Goal: Transaction & Acquisition: Purchase product/service

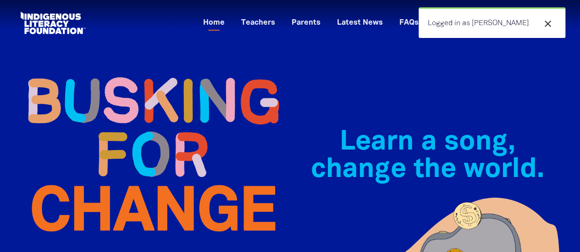
click at [550, 24] on icon "close" at bounding box center [547, 23] width 11 height 11
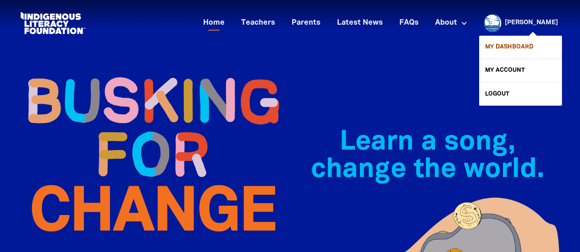
click at [517, 47] on link "My Dashboard" at bounding box center [520, 47] width 82 height 23
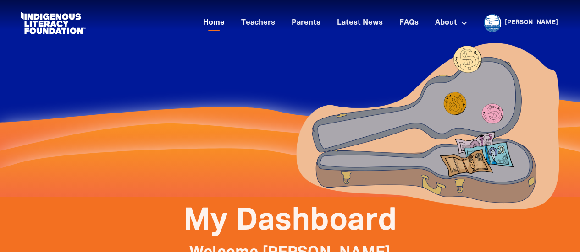
click at [230, 24] on link "Home" at bounding box center [213, 23] width 33 height 15
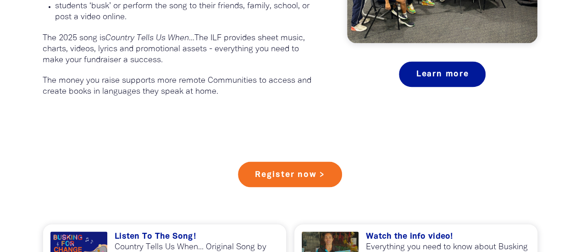
scroll to position [708, 0]
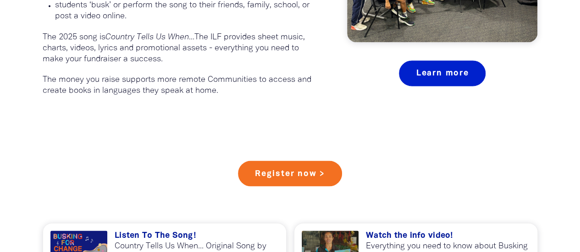
click at [442, 66] on link "Learn more" at bounding box center [442, 73] width 87 height 26
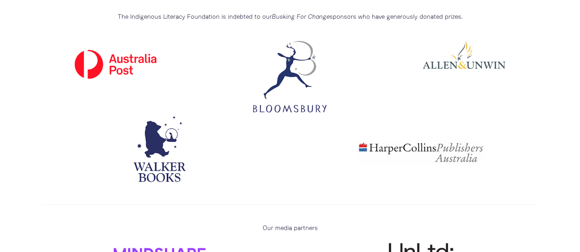
scroll to position [2981, 0]
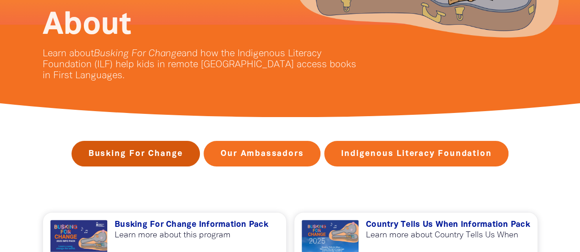
click at [142, 162] on link "Busking For Change" at bounding box center [135, 154] width 128 height 26
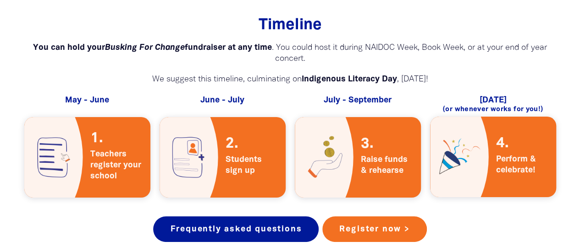
scroll to position [1718, 0]
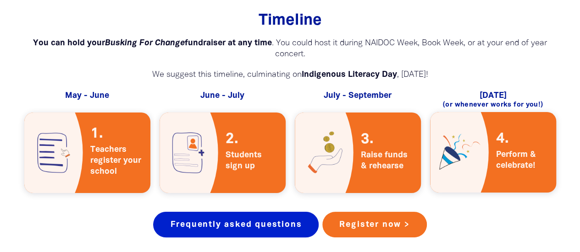
click at [234, 212] on link "Frequently asked questions" at bounding box center [235, 225] width 165 height 26
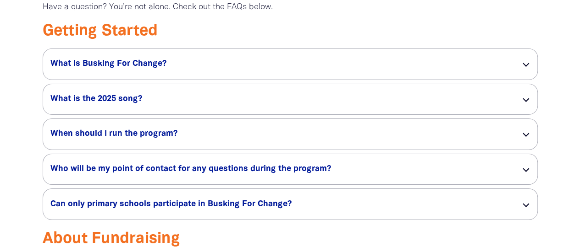
scroll to position [1416, 0]
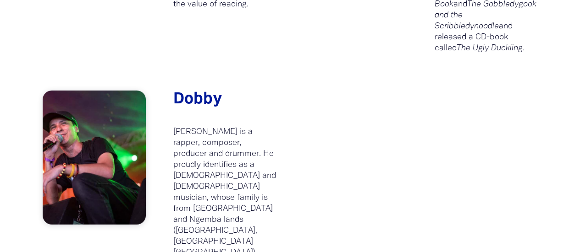
scroll to position [844, 0]
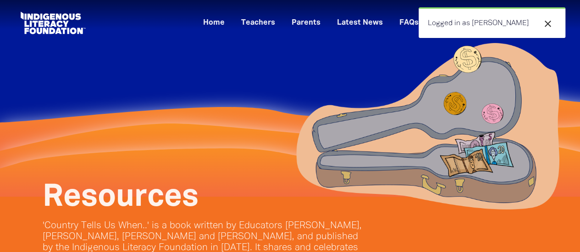
click at [299, 65] on img at bounding box center [427, 127] width 275 height 180
click at [380, 19] on link "Latest News" at bounding box center [359, 23] width 57 height 15
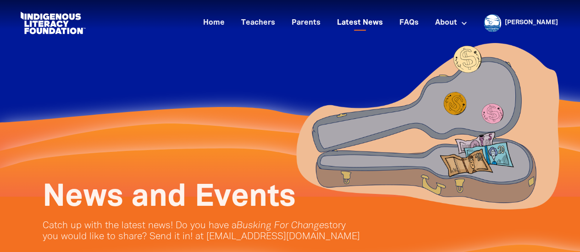
click at [376, 23] on link "Latest News" at bounding box center [359, 23] width 57 height 15
click at [280, 22] on link "Teachers" at bounding box center [258, 23] width 45 height 15
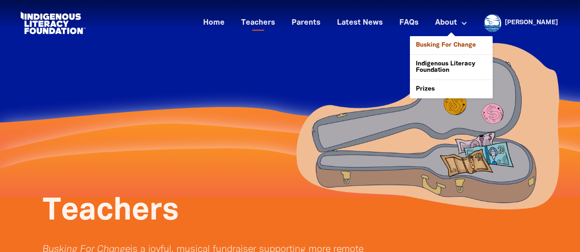
click at [466, 45] on link "Busking For Change" at bounding box center [451, 45] width 82 height 18
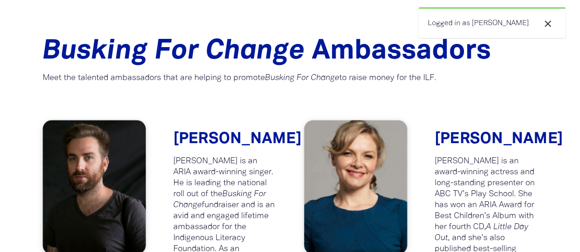
scroll to position [1134, 0]
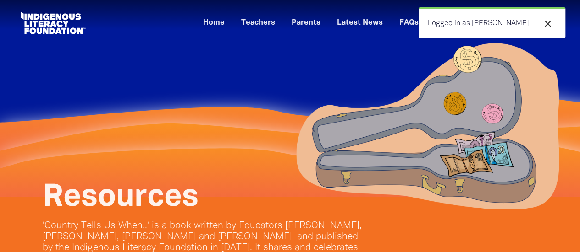
click at [547, 20] on icon "close" at bounding box center [547, 23] width 11 height 11
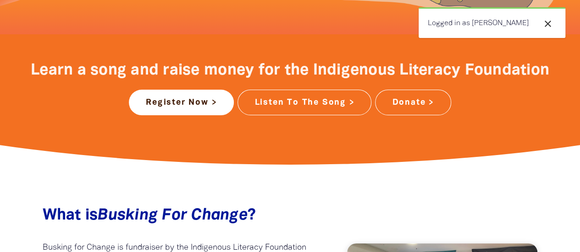
scroll to position [348, 0]
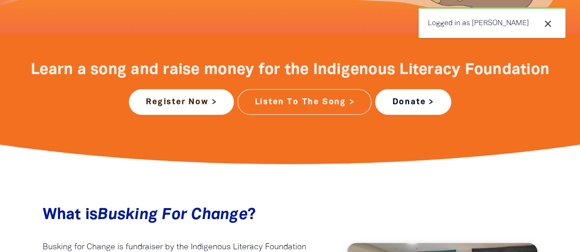
click at [406, 106] on link "Donate >" at bounding box center [413, 102] width 76 height 26
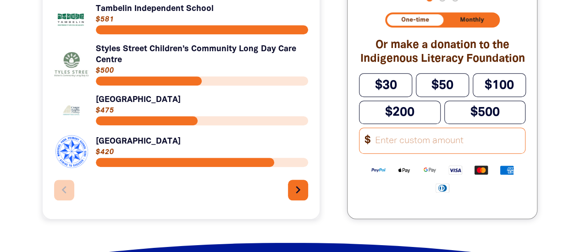
scroll to position [346, 0]
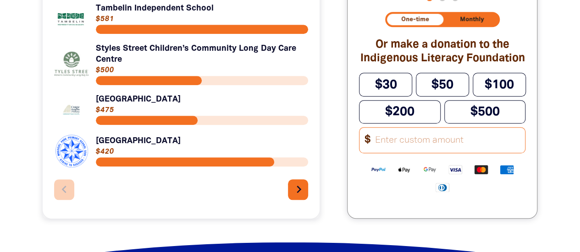
click at [302, 190] on icon "chevron_right" at bounding box center [298, 189] width 15 height 15
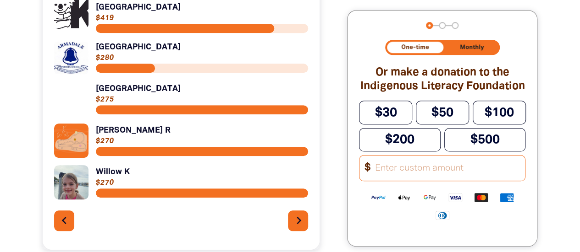
scroll to position [315, 0]
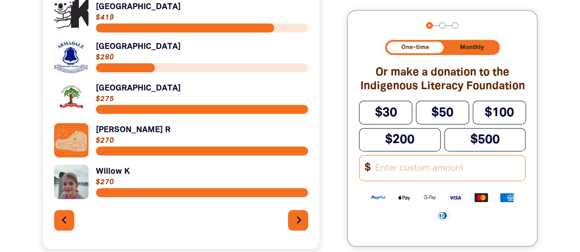
click at [294, 214] on icon "chevron_right" at bounding box center [298, 220] width 15 height 15
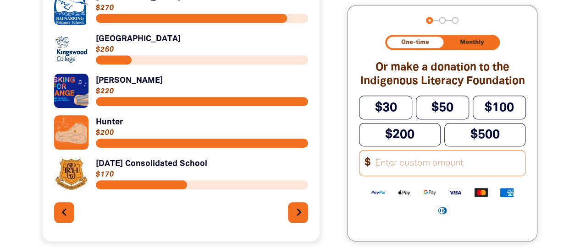
scroll to position [302, 0]
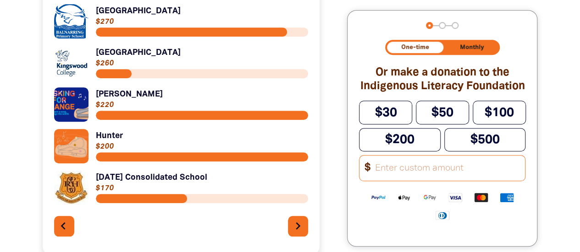
click at [66, 226] on icon "chevron_left" at bounding box center [63, 226] width 15 height 15
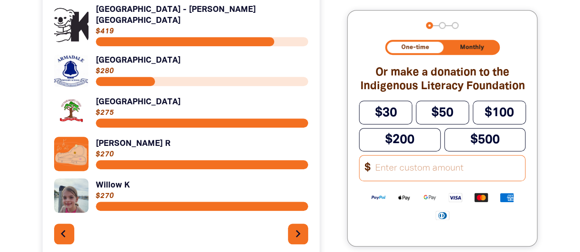
click at [66, 227] on icon "chevron_left" at bounding box center [63, 234] width 15 height 15
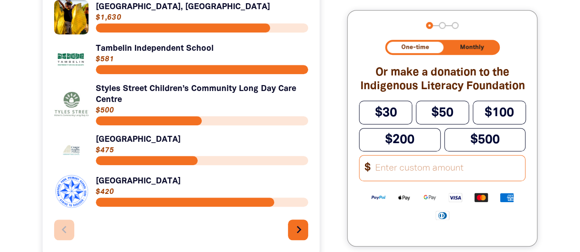
click at [296, 232] on icon "chevron_right" at bounding box center [298, 230] width 15 height 15
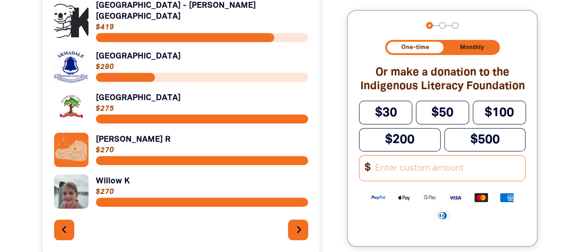
click at [296, 232] on icon "chevron_right" at bounding box center [298, 230] width 15 height 15
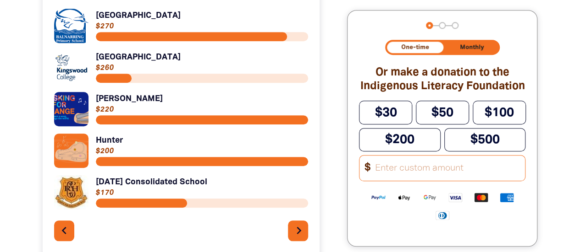
scroll to position [301, 0]
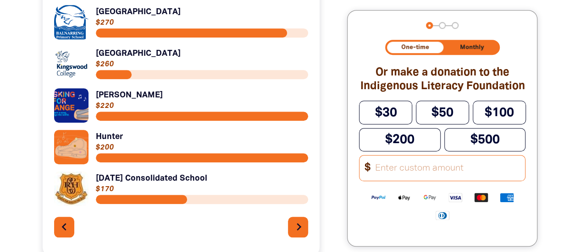
click at [296, 228] on icon "chevron_right" at bounding box center [298, 227] width 15 height 15
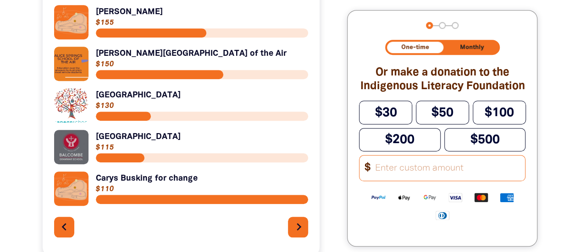
click at [290, 225] on button "chevron_right" at bounding box center [298, 227] width 21 height 21
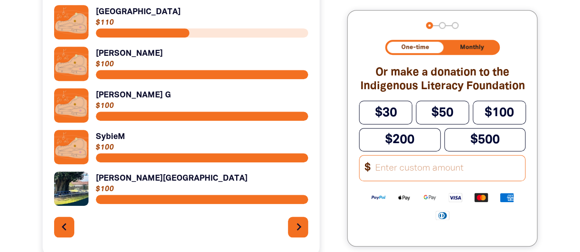
click at [290, 226] on button "chevron_right" at bounding box center [298, 227] width 21 height 21
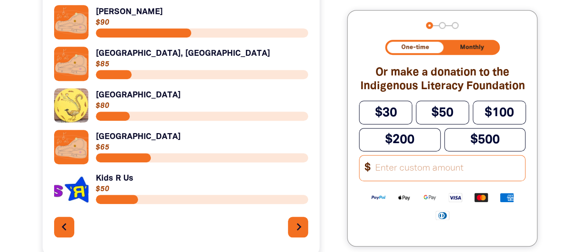
click at [290, 226] on button "chevron_right" at bounding box center [298, 227] width 21 height 21
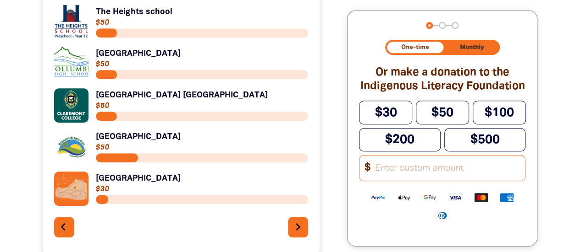
click at [63, 229] on icon "chevron_left" at bounding box center [63, 227] width 15 height 15
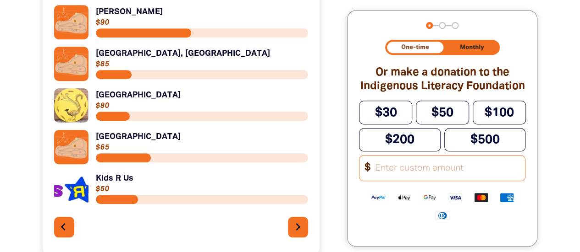
click at [63, 229] on icon "chevron_left" at bounding box center [63, 227] width 15 height 15
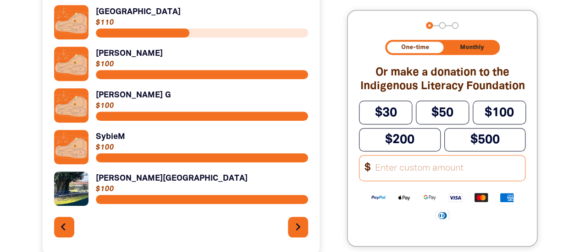
click at [63, 229] on icon "chevron_left" at bounding box center [63, 227] width 15 height 15
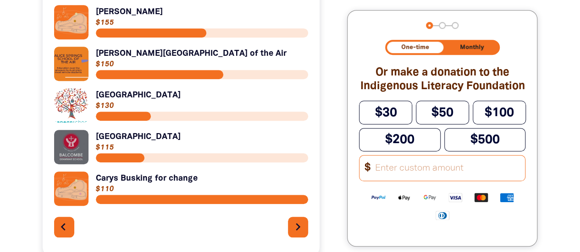
click at [63, 229] on icon "chevron_left" at bounding box center [63, 227] width 15 height 15
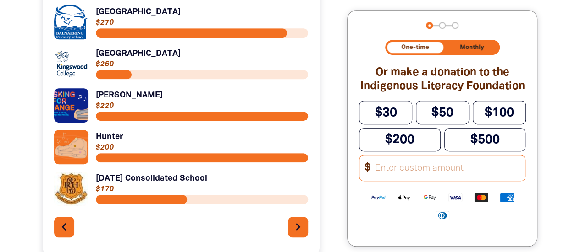
click at [425, 174] on input "Other Amount" at bounding box center [447, 168] width 156 height 25
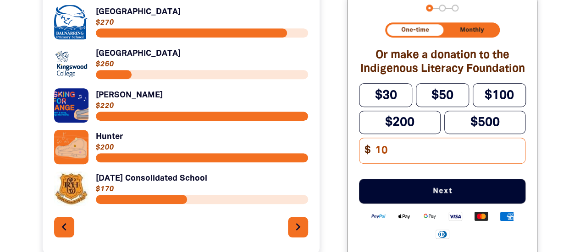
type input "10"
click at [378, 179] on div "One-time Monthly Or make a donation to the Indigenous Literacy Foundation $30 $…" at bounding box center [442, 134] width 166 height 224
click at [440, 195] on span "Next" at bounding box center [442, 191] width 136 height 7
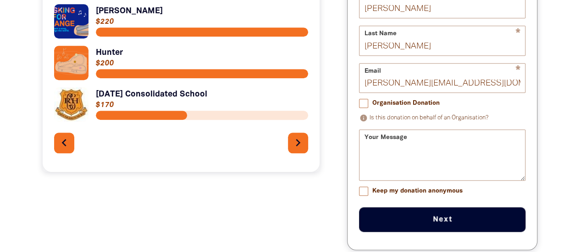
scroll to position [385, 0]
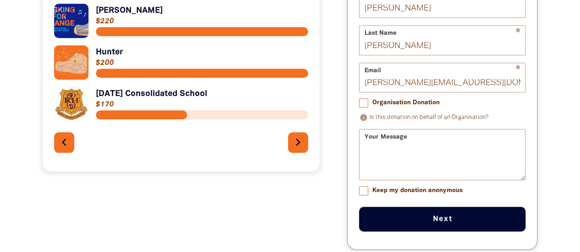
click at [362, 195] on input "Keep my donation anonymous" at bounding box center [363, 190] width 9 height 9
checkbox input "true"
click at [432, 224] on button "Next chevron_right" at bounding box center [442, 219] width 166 height 25
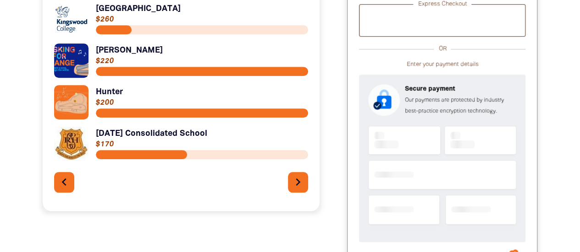
scroll to position [285, 0]
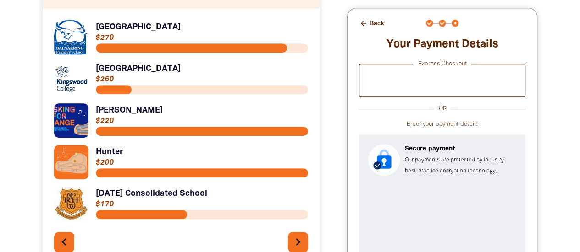
click at [362, 24] on icon "arrow_back" at bounding box center [363, 23] width 8 height 8
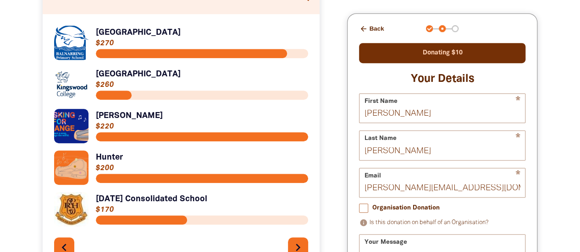
click at [367, 29] on button "arrow_back Back" at bounding box center [371, 29] width 32 height 16
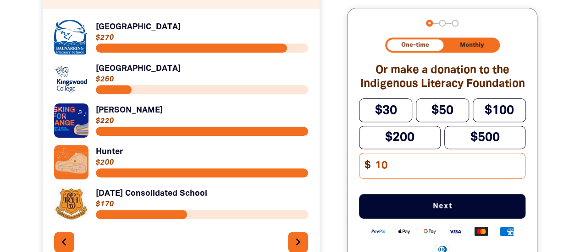
click at [394, 170] on input "10" at bounding box center [447, 166] width 156 height 25
type input "10"
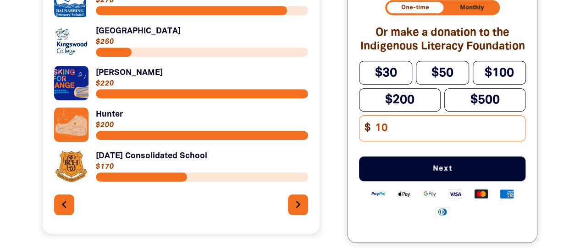
click at [424, 173] on span "Next" at bounding box center [442, 168] width 136 height 7
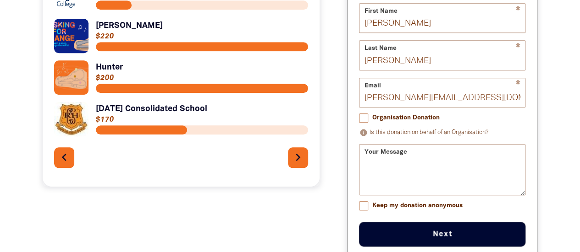
scroll to position [372, 0]
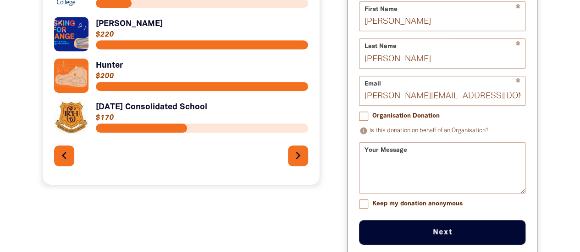
click at [365, 209] on input "Keep my donation anonymous" at bounding box center [363, 204] width 9 height 9
checkbox input "true"
click at [435, 233] on button "Next chevron_right" at bounding box center [442, 232] width 166 height 25
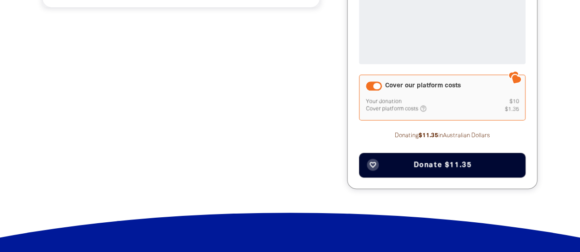
scroll to position [552, 0]
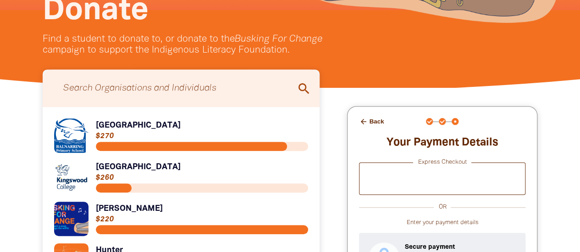
click at [370, 120] on button "arrow_back Back" at bounding box center [371, 122] width 32 height 16
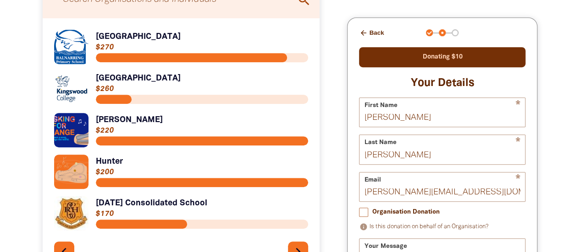
scroll to position [285, 0]
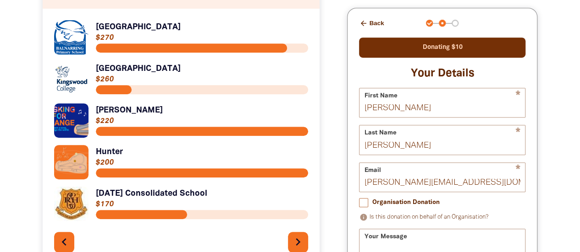
click at [375, 22] on button "arrow_back Back" at bounding box center [371, 24] width 32 height 16
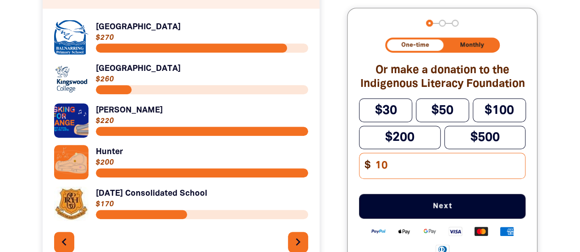
click at [393, 171] on input "10" at bounding box center [447, 166] width 156 height 25
type input "15"
click at [433, 183] on div "$30 $50 $100 $200 $500 Other Amount $ 15" at bounding box center [442, 141] width 166 height 84
click at [440, 169] on input "15" at bounding box center [447, 166] width 156 height 25
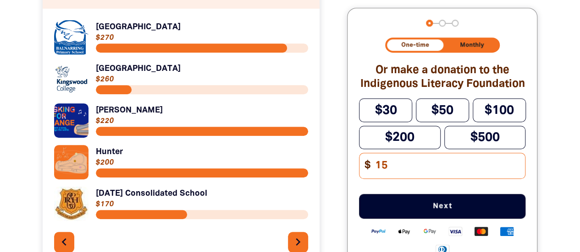
click at [439, 210] on span "Next" at bounding box center [442, 206] width 136 height 7
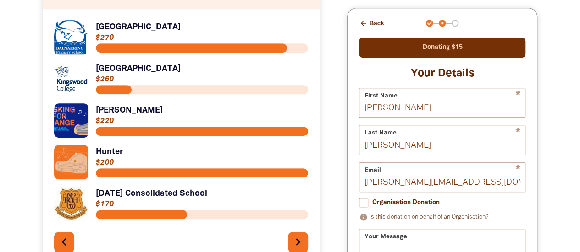
scroll to position [317, 0]
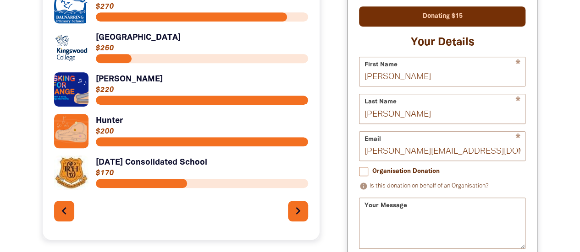
click at [364, 176] on input "Organisation Donation" at bounding box center [363, 171] width 9 height 9
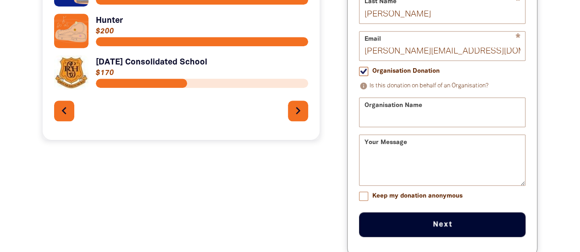
scroll to position [418, 0]
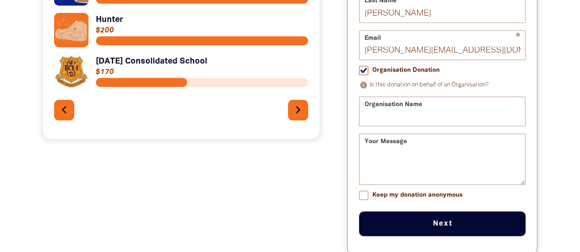
click at [362, 74] on input "Organisation Donation" at bounding box center [363, 70] width 9 height 9
checkbox input "false"
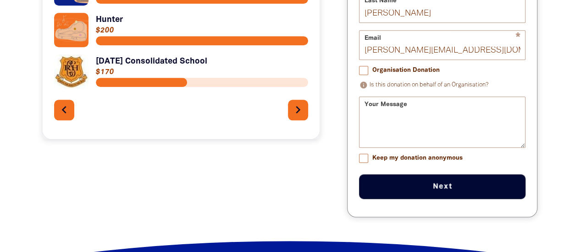
click at [364, 163] on input "Keep my donation anonymous" at bounding box center [363, 158] width 9 height 9
checkbox input "true"
click at [440, 186] on button "Next chevron_right" at bounding box center [442, 187] width 166 height 25
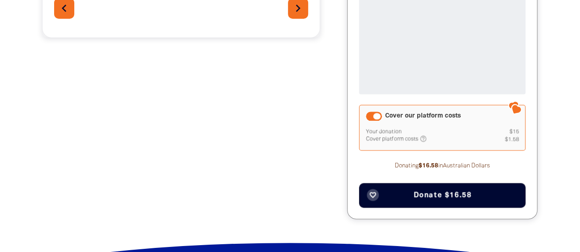
scroll to position [522, 0]
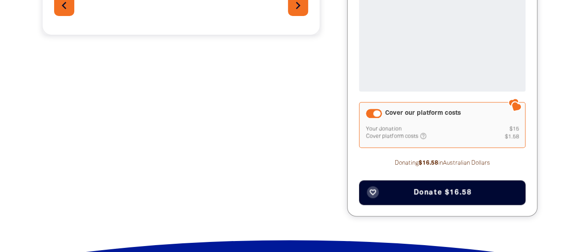
click at [439, 195] on span "Donate $16.58" at bounding box center [442, 192] width 58 height 7
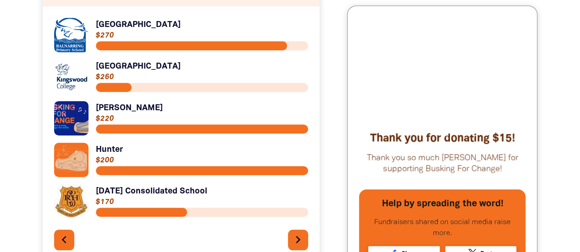
scroll to position [285, 0]
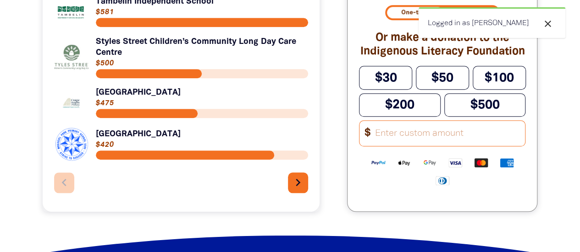
scroll to position [363, 0]
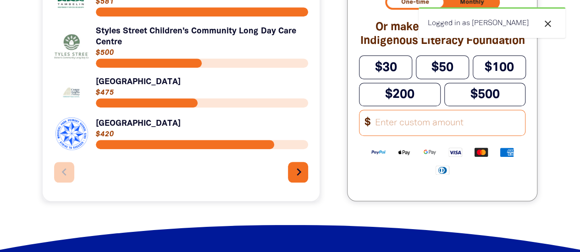
click at [297, 178] on icon "chevron_right" at bounding box center [298, 172] width 15 height 15
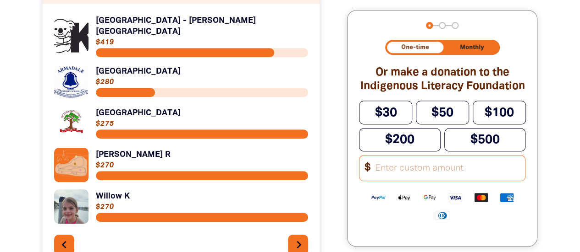
scroll to position [289, 0]
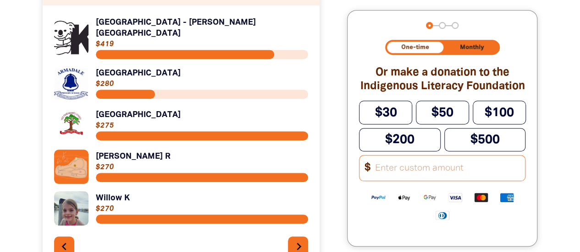
click at [301, 241] on icon "chevron_right" at bounding box center [298, 247] width 15 height 15
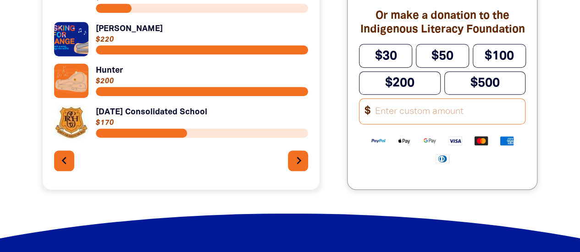
scroll to position [368, 0]
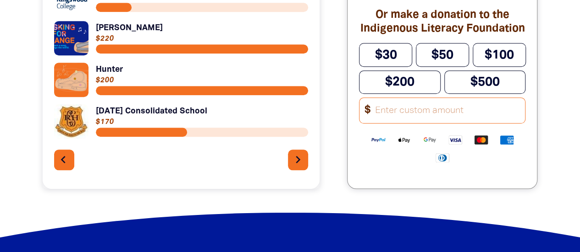
click at [70, 159] on icon "chevron_left" at bounding box center [63, 160] width 15 height 15
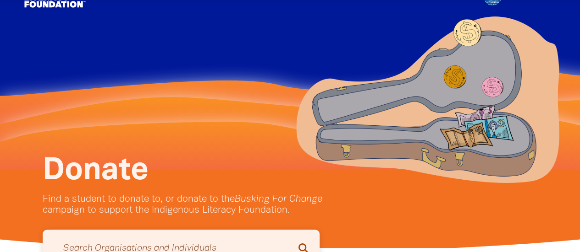
scroll to position [0, 0]
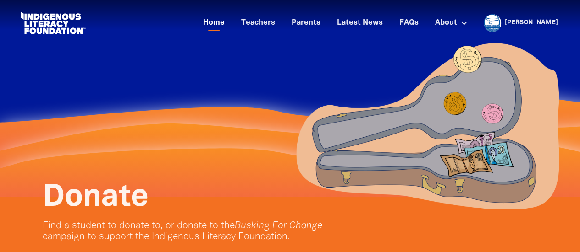
click at [230, 26] on link "Home" at bounding box center [213, 23] width 33 height 15
